Goal: Obtain resource: Download file/media

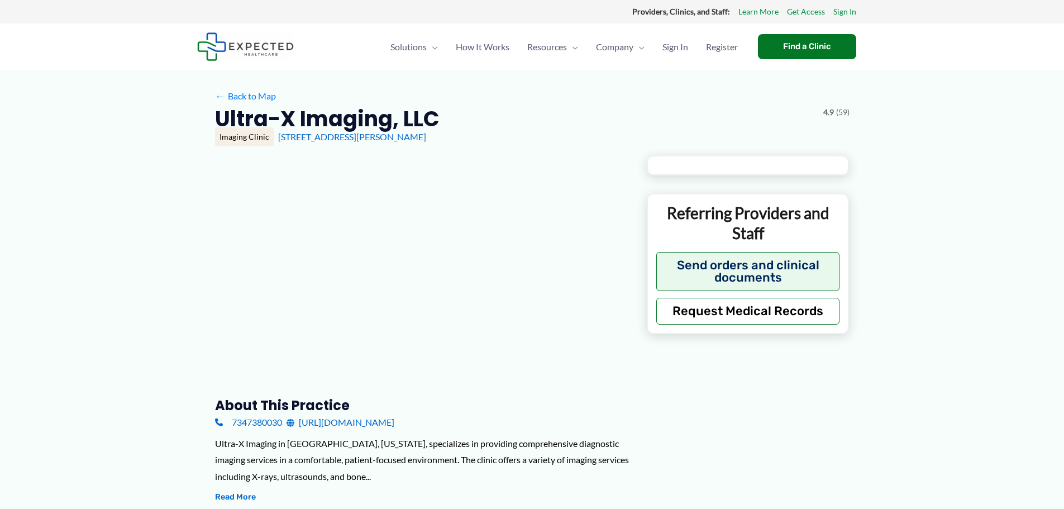
type input "**********"
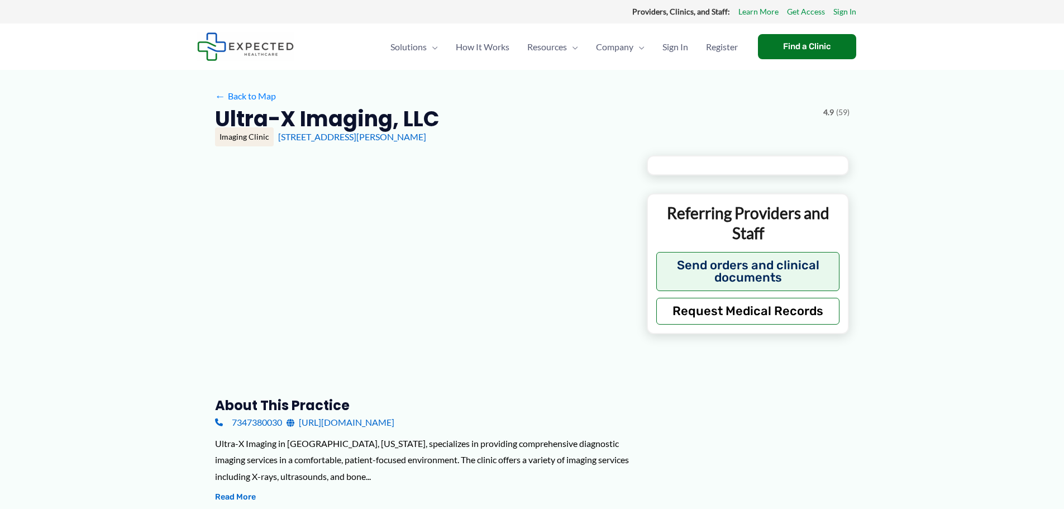
type input "**********"
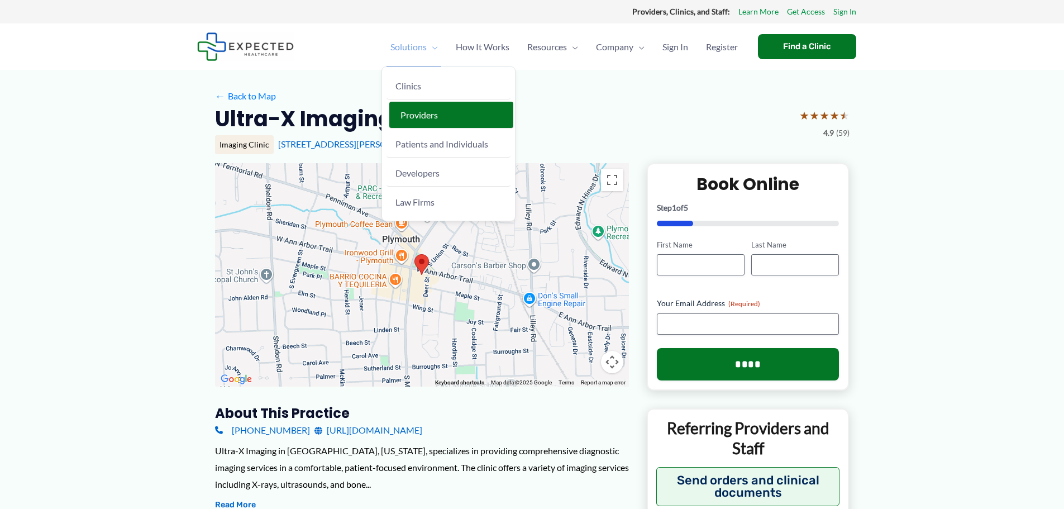
click at [417, 119] on span "Providers" at bounding box center [419, 114] width 37 height 11
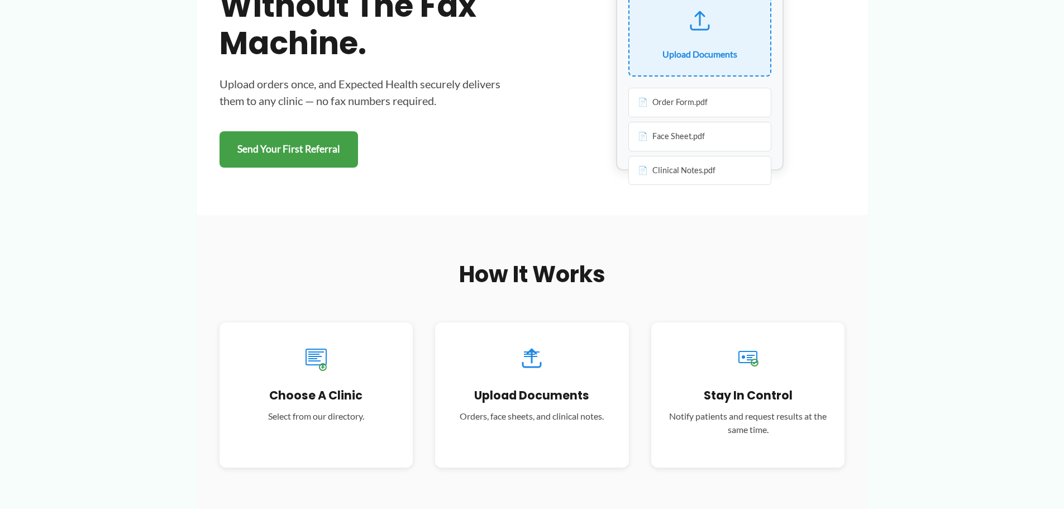
scroll to position [223, 0]
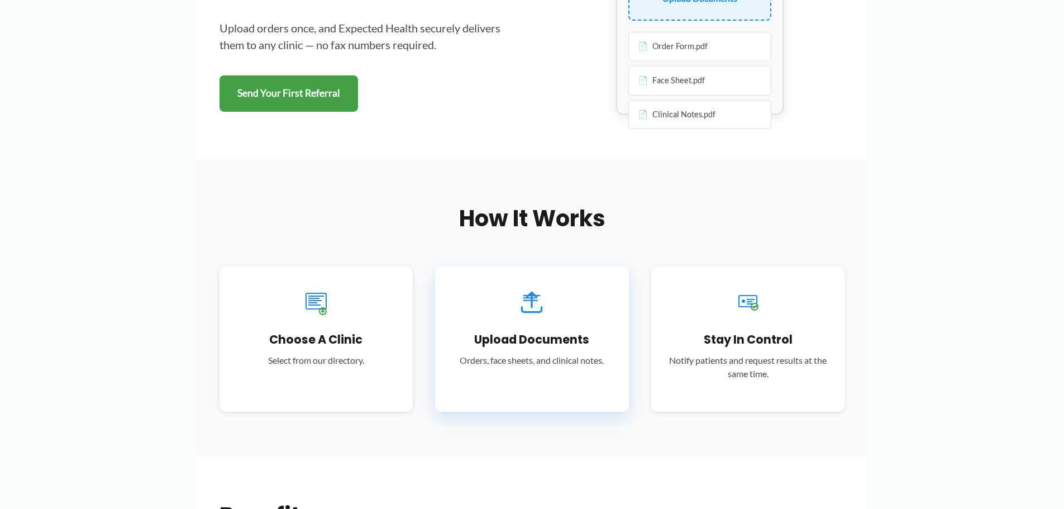
click at [574, 342] on h3 "Upload Documents" at bounding box center [532, 339] width 160 height 15
click at [529, 301] on rect at bounding box center [530, 300] width 15 height 1
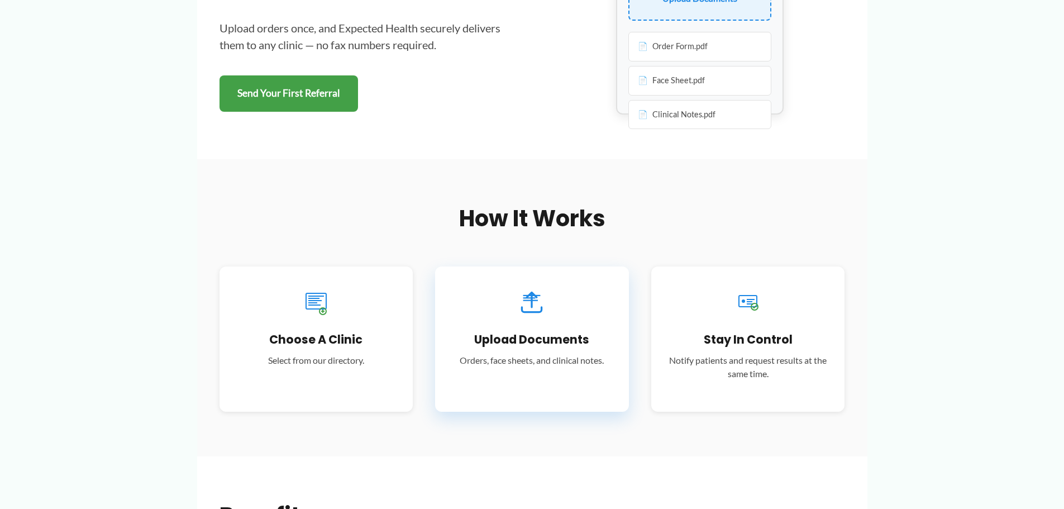
click at [526, 365] on p "Orders, face sheets, and clinical notes." at bounding box center [532, 360] width 160 height 13
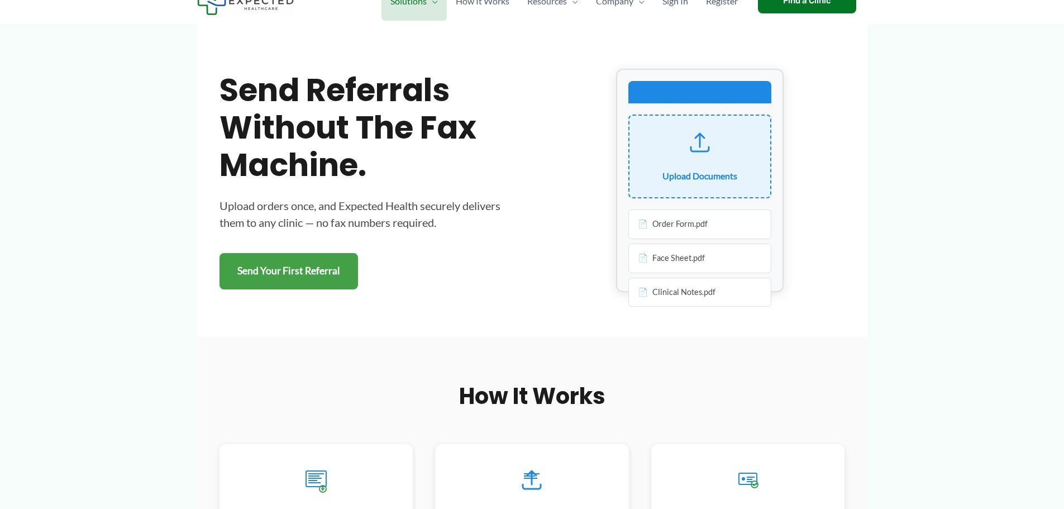
scroll to position [56, 0]
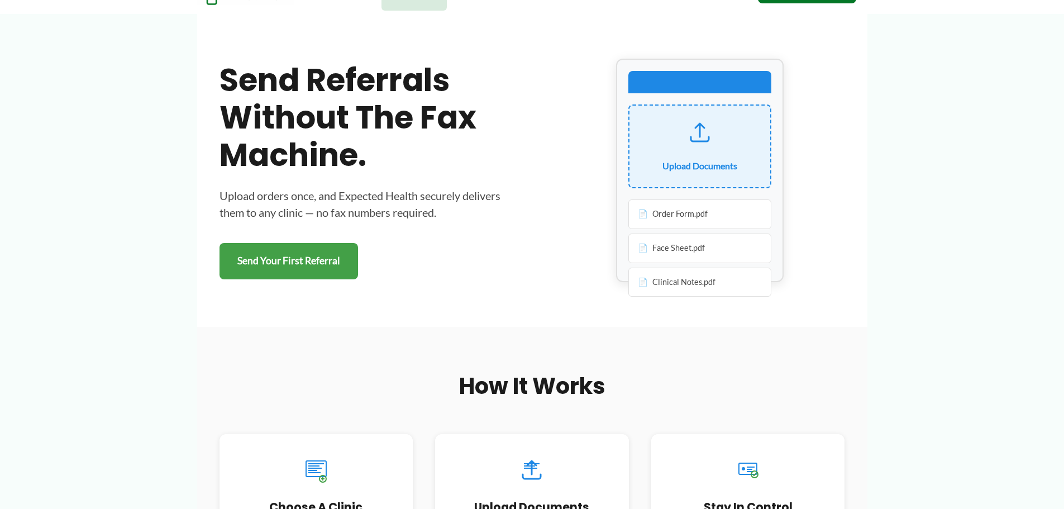
click at [661, 215] on div "Order Form.pdf" at bounding box center [699, 214] width 143 height 30
click at [639, 217] on div "Order Form.pdf" at bounding box center [699, 214] width 143 height 30
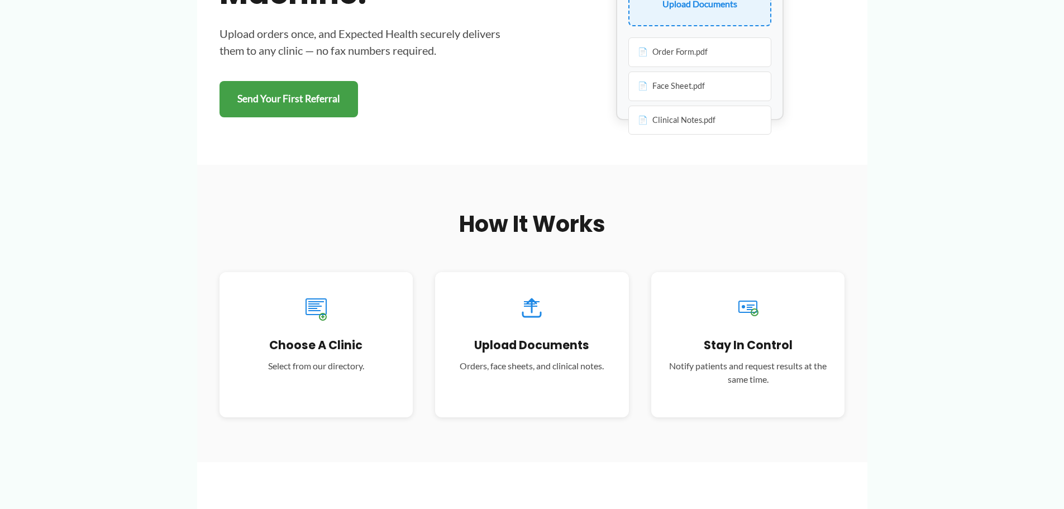
scroll to position [223, 0]
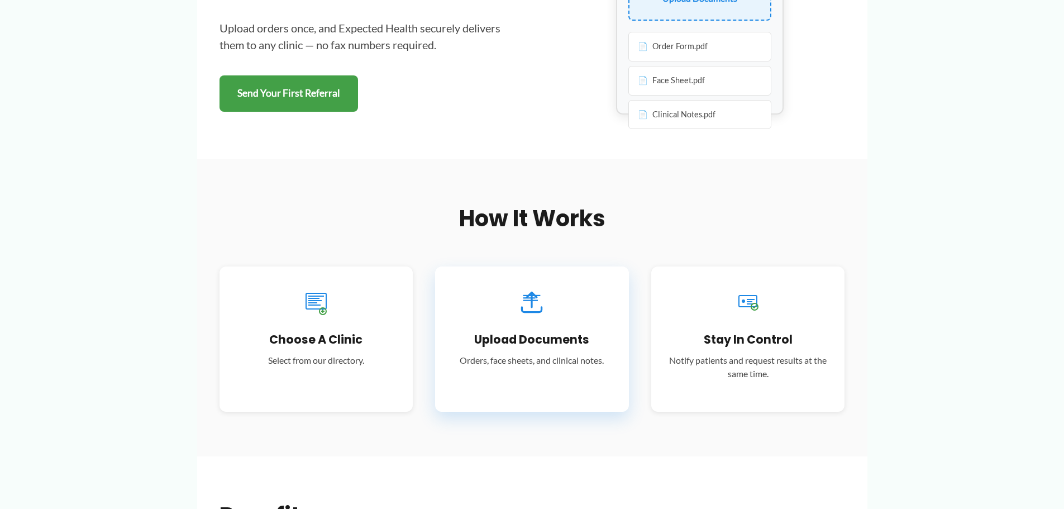
click at [528, 349] on div "Upload Documents Orders, face sheets, and clinical notes." at bounding box center [532, 338] width 194 height 145
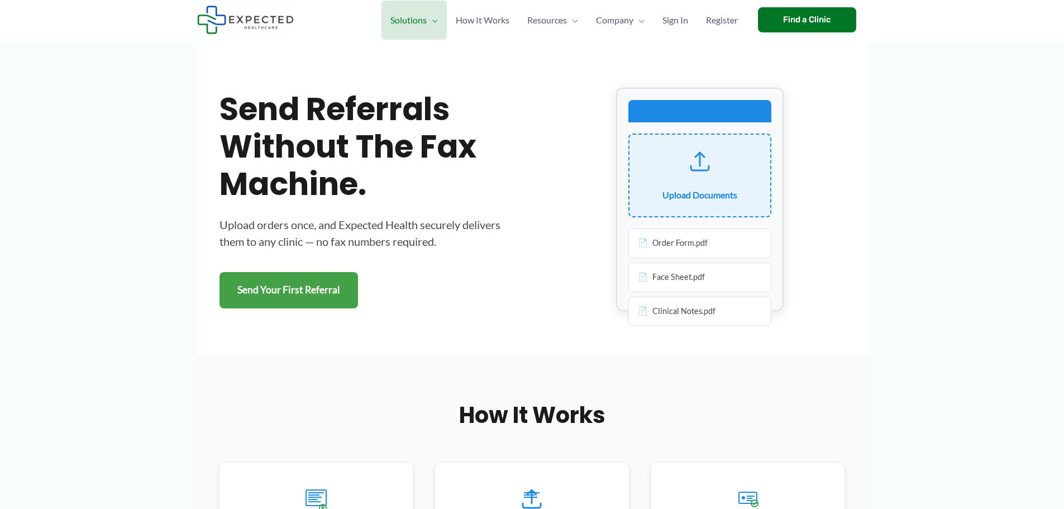
scroll to position [0, 0]
